Goal: Information Seeking & Learning: Check status

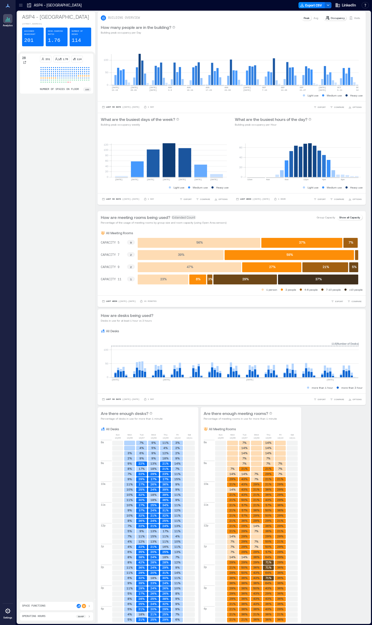
click at [21, 6] on icon at bounding box center [20, 5] width 5 height 5
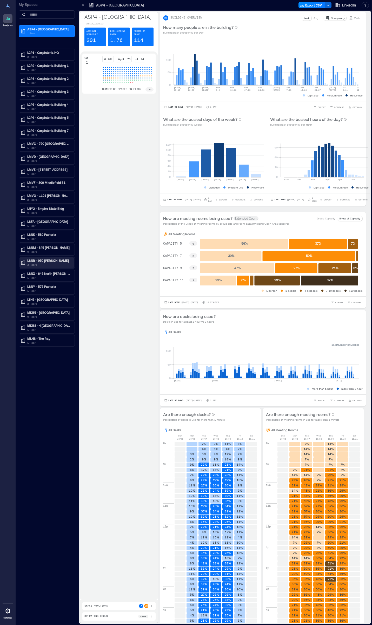
click at [38, 264] on p "3 Floors" at bounding box center [49, 265] width 44 height 4
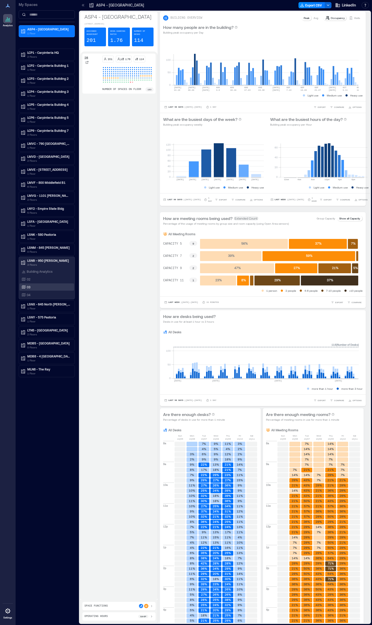
click at [36, 284] on div "03" at bounding box center [46, 286] width 55 height 7
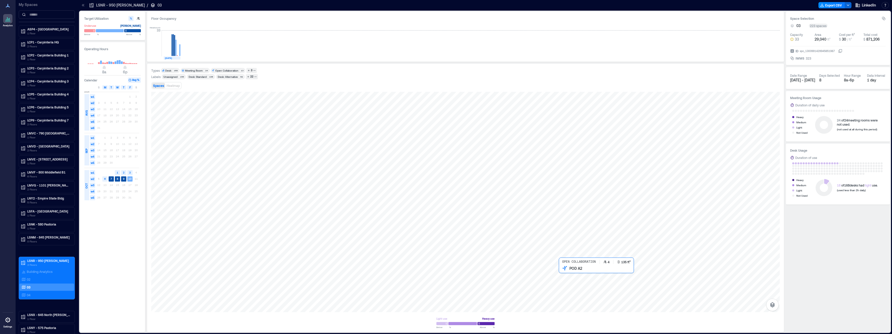
click at [372, 275] on div at bounding box center [465, 202] width 629 height 220
